Goal: Download file/media

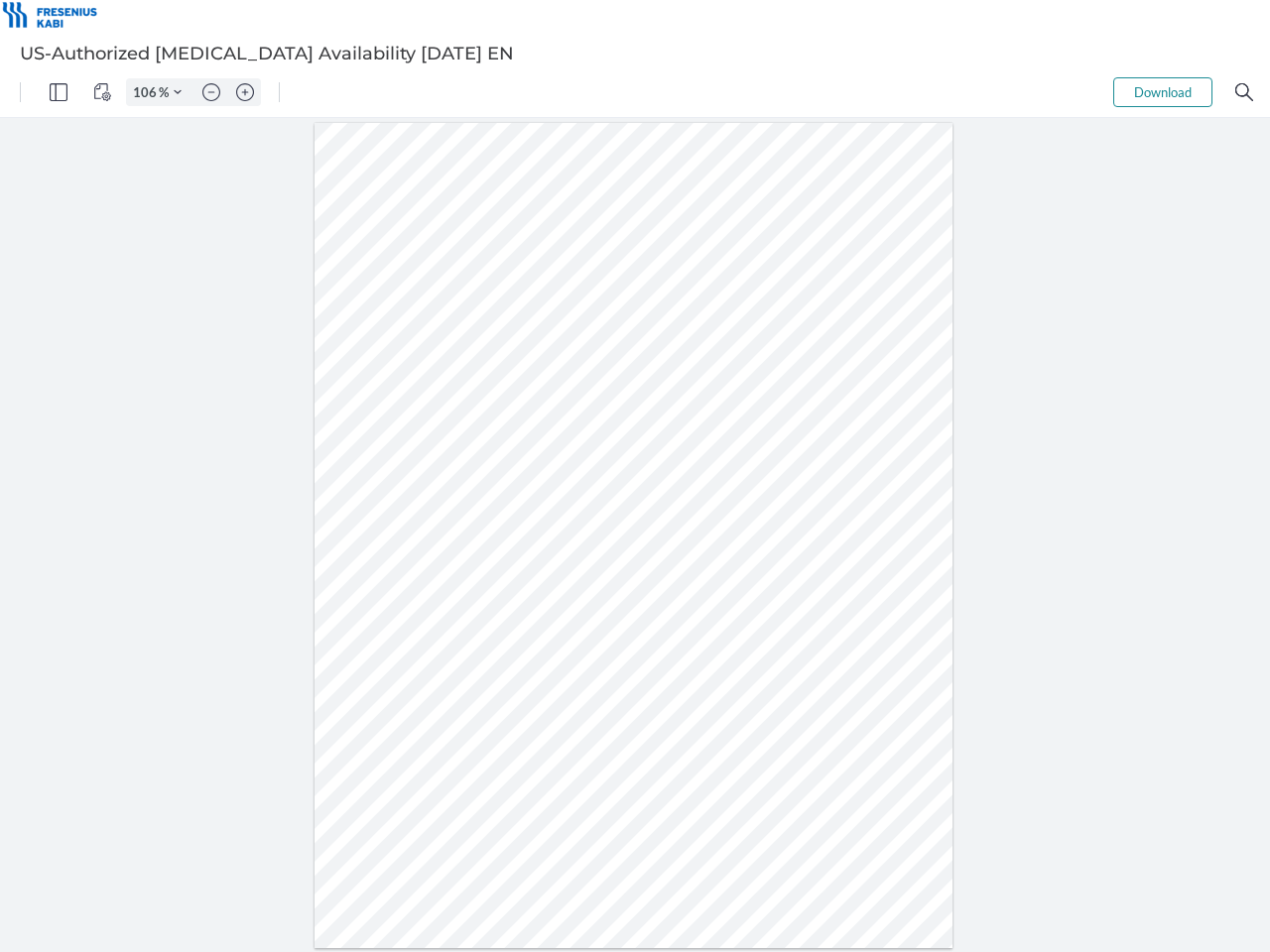
click at [59, 93] on img "Panel" at bounding box center [59, 93] width 18 height 18
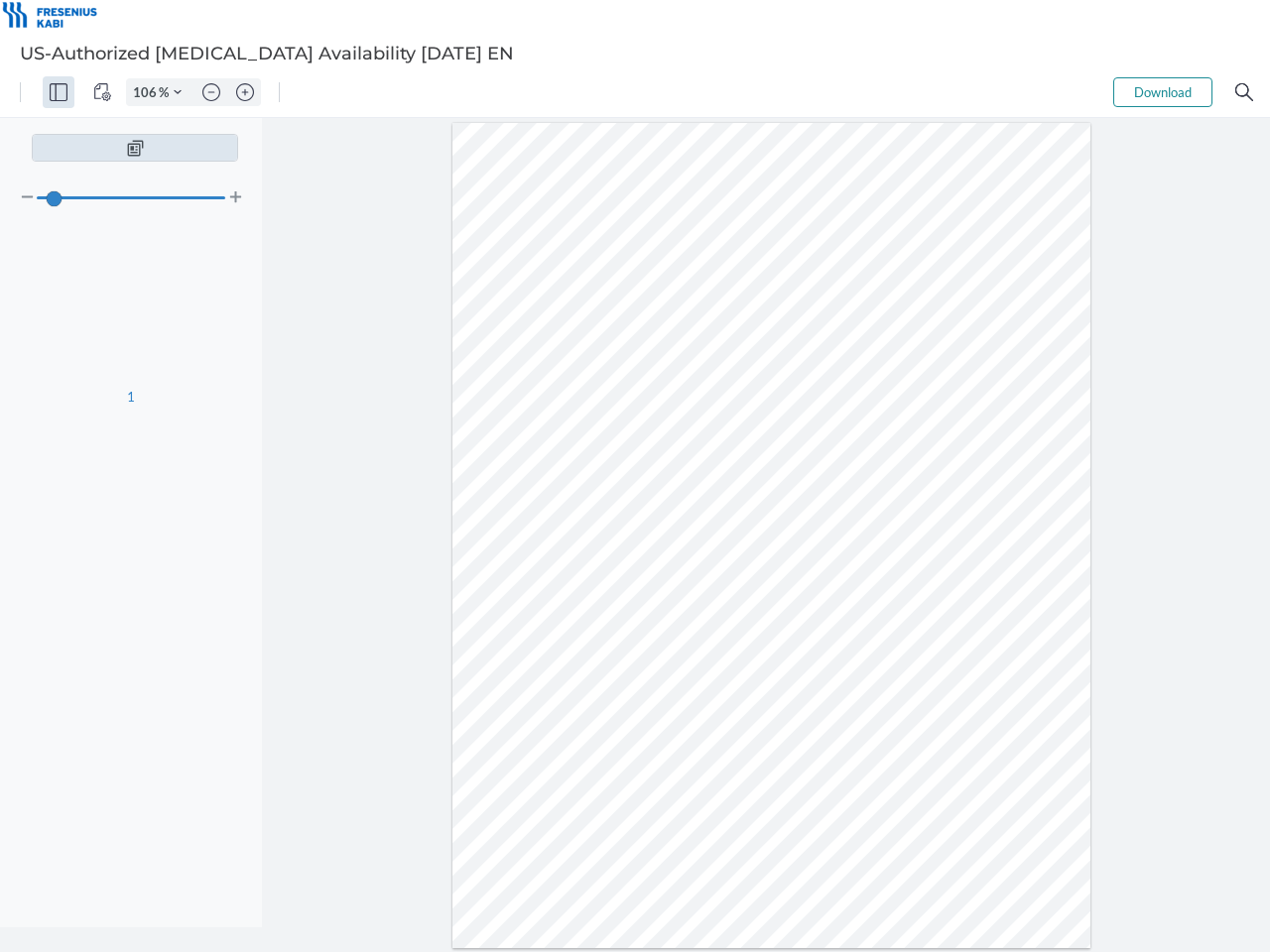
click at [103, 93] on img "View Controls" at bounding box center [103, 93] width 18 height 18
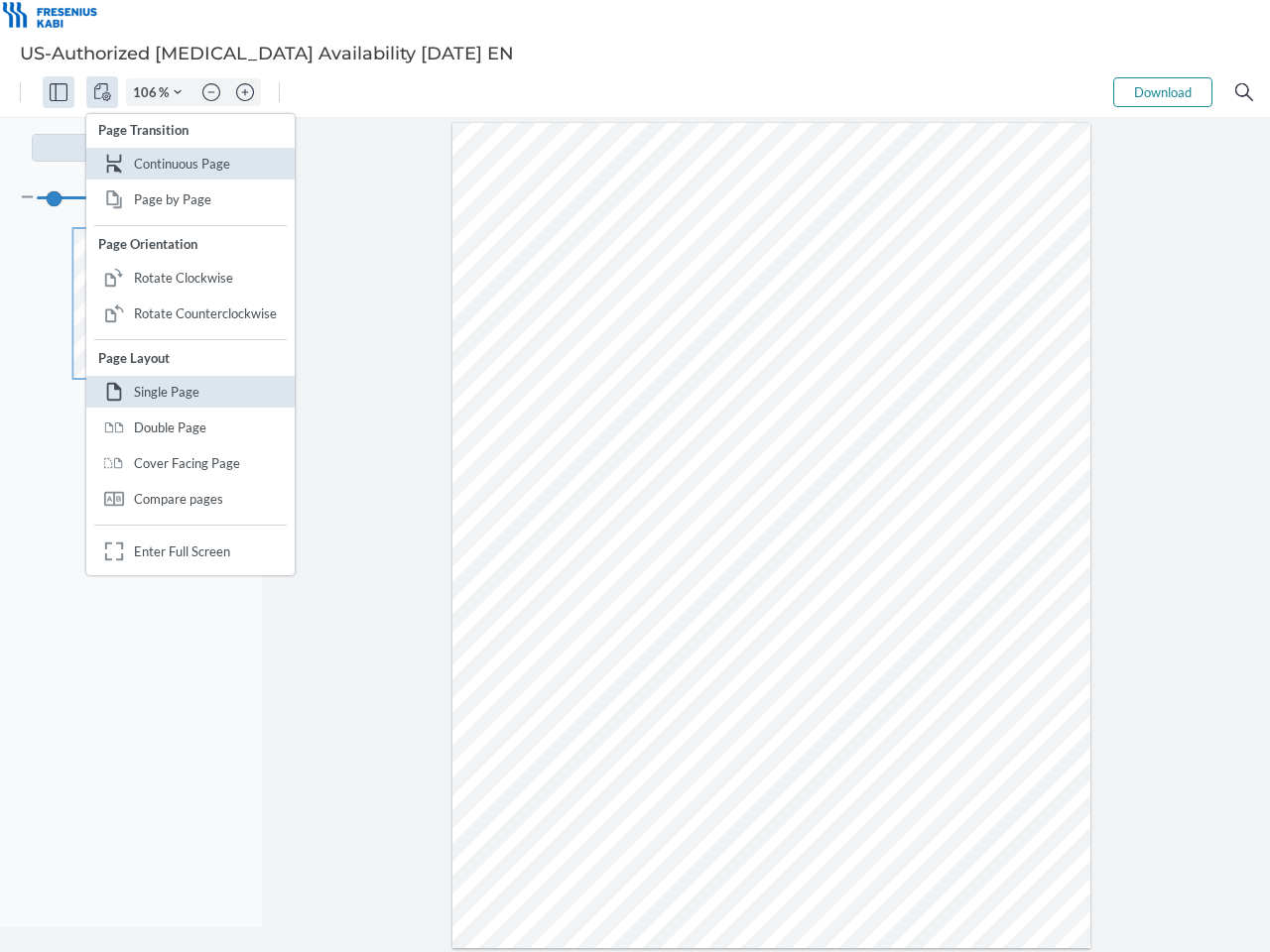
click at [148, 93] on input "106" at bounding box center [143, 93] width 32 height 18
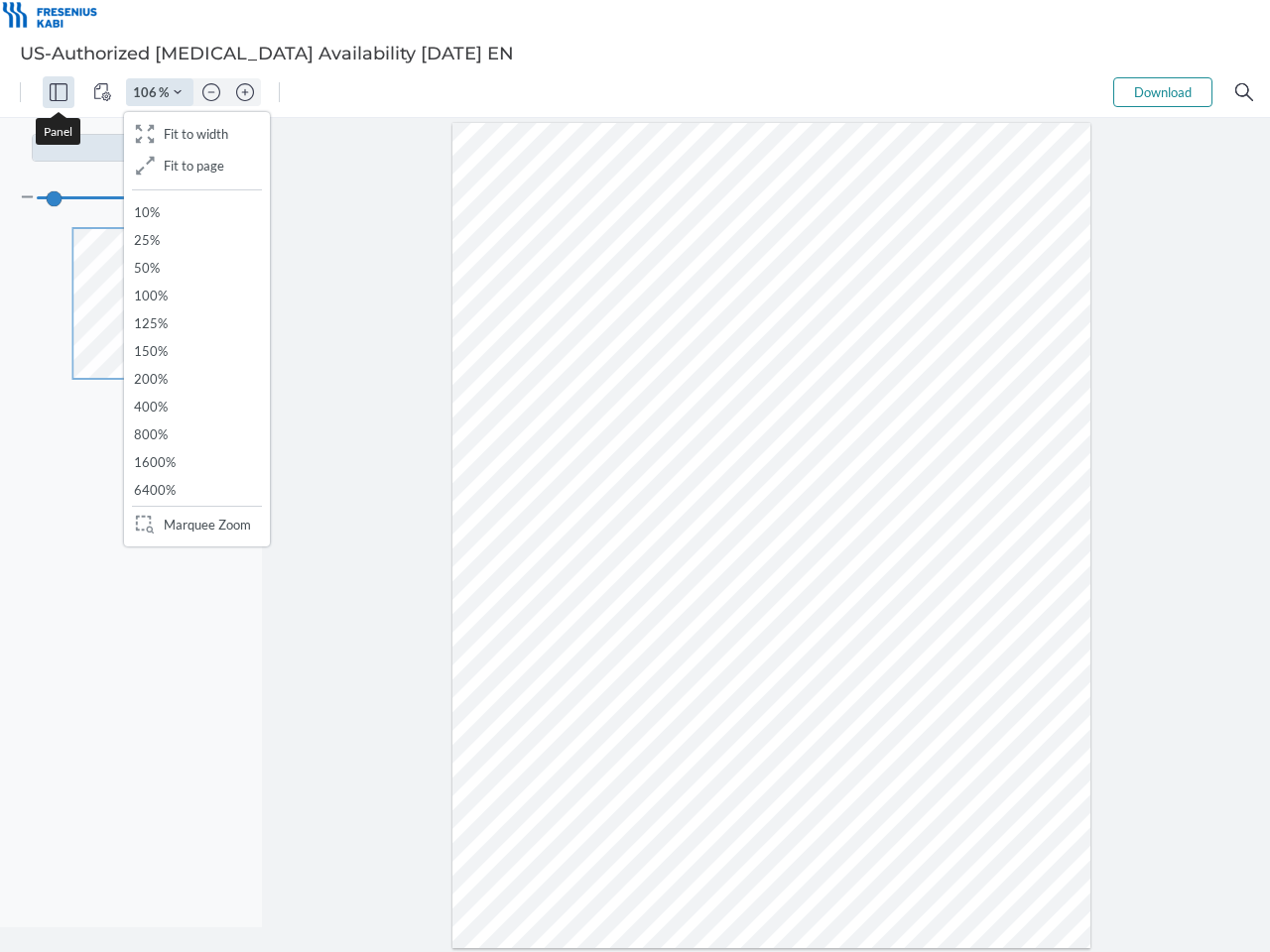
click at [177, 93] on img "Zoom Controls" at bounding box center [177, 93] width 8 height 8
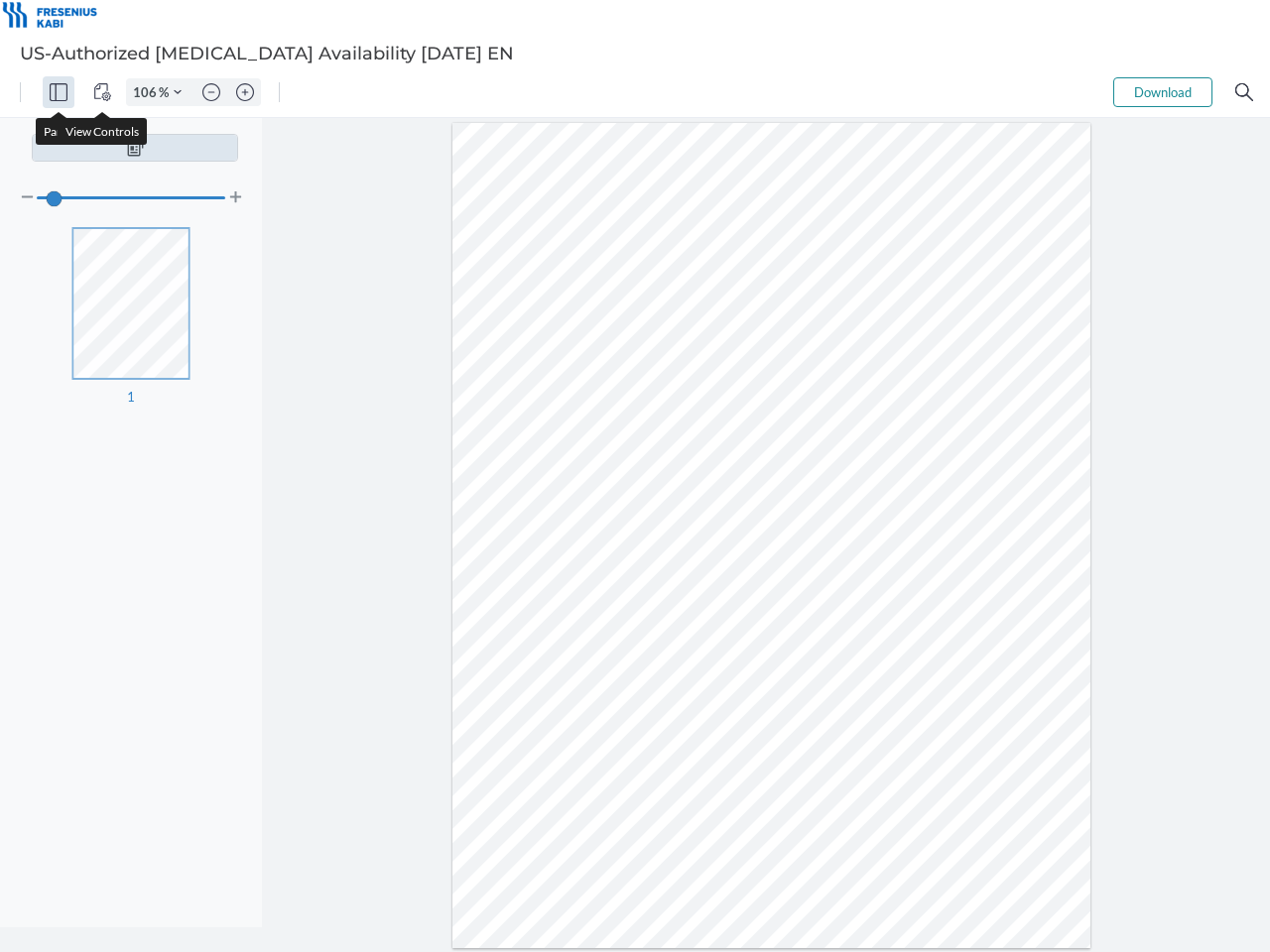
click at [211, 93] on img "Zoom out" at bounding box center [211, 93] width 18 height 18
click at [245, 93] on img "Zoom in" at bounding box center [245, 93] width 18 height 18
type input "106"
click at [1162, 93] on button "Download" at bounding box center [1163, 93] width 100 height 30
click at [1244, 93] on img "Search" at bounding box center [1244, 93] width 18 height 18
